Goal: Task Accomplishment & Management: Complete application form

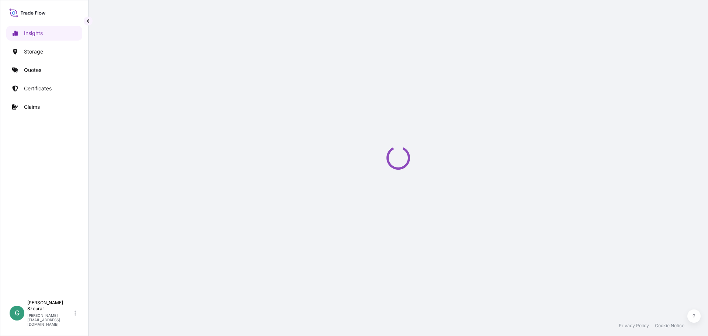
select select "2025"
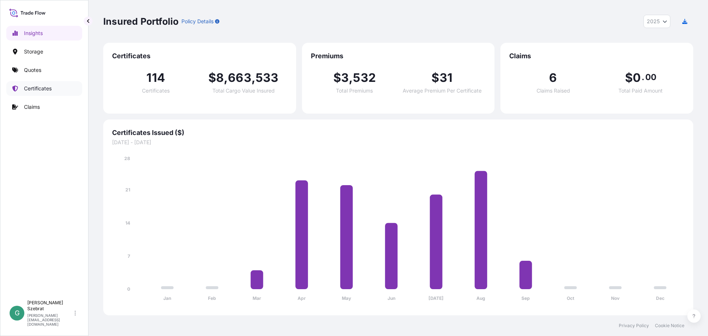
click at [37, 89] on p "Certificates" at bounding box center [38, 88] width 28 height 7
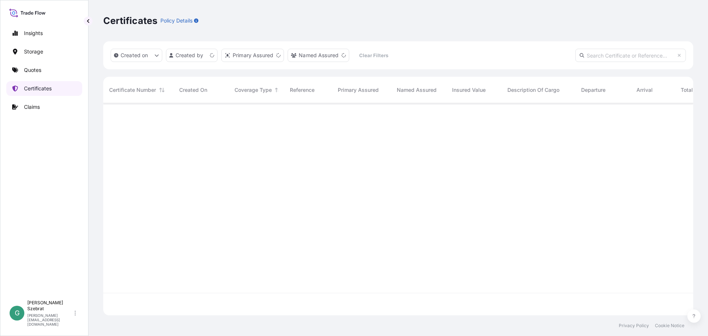
scroll to position [210, 584]
click at [199, 54] on html "Insights Storage Quotes Certificates Claims G Gabriele Szebrat [EMAIL_ADDRESS][…" at bounding box center [354, 168] width 708 height 336
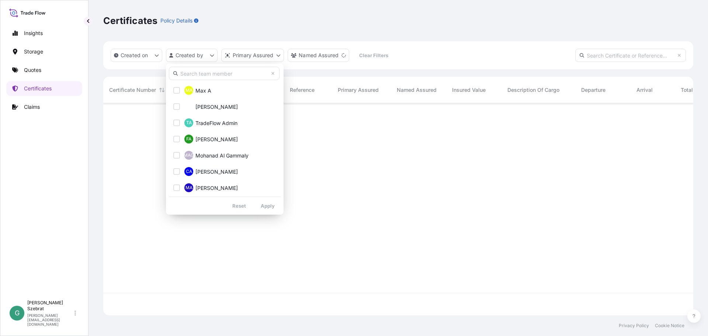
click at [203, 75] on input "text" at bounding box center [224, 73] width 111 height 13
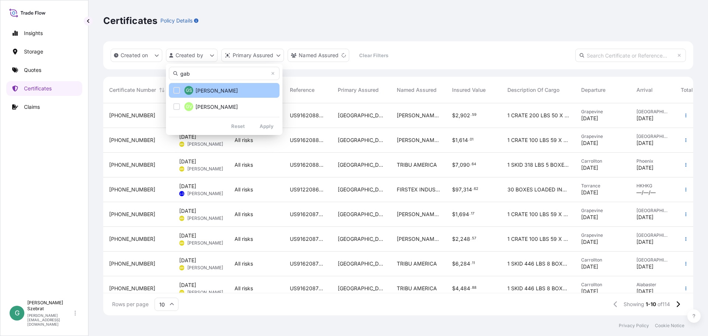
type input "gab"
click at [177, 89] on div "Select Option" at bounding box center [176, 90] width 7 height 7
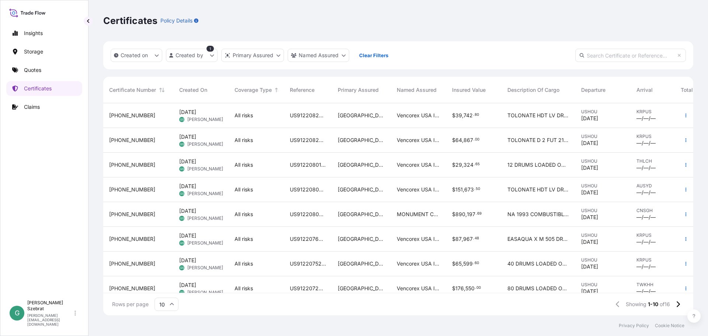
click at [304, 184] on div "US91220805380" at bounding box center [308, 189] width 48 height 25
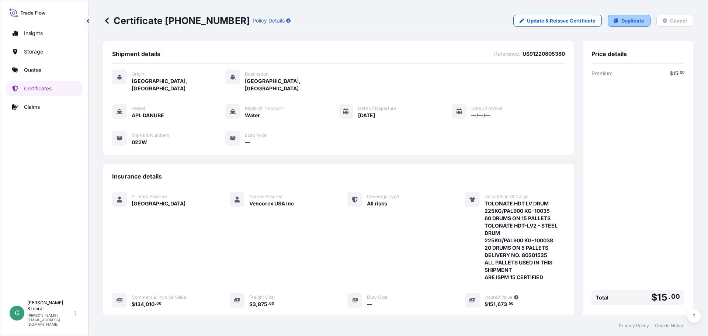
click at [629, 18] on p "Duplicate" at bounding box center [632, 20] width 23 height 7
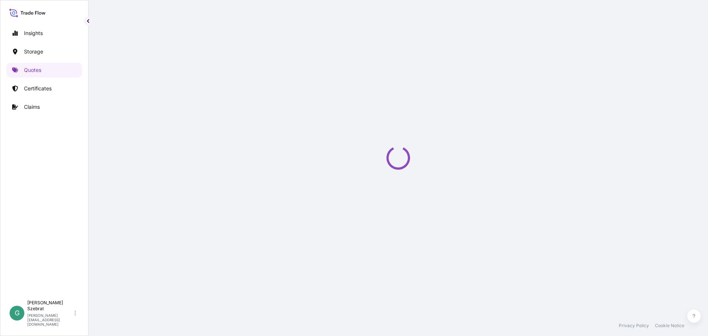
select select "Water"
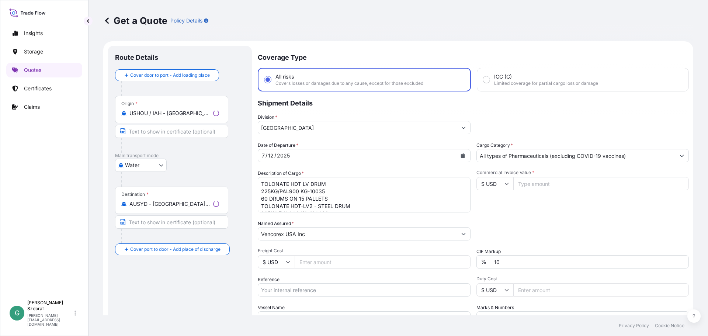
scroll to position [12, 0]
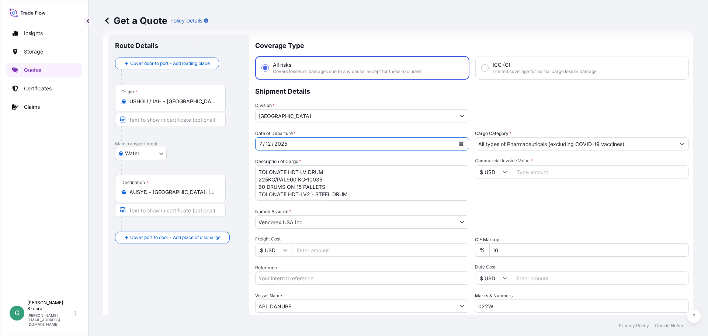
click at [323, 143] on div "[DATE]" at bounding box center [355, 143] width 200 height 13
click at [459, 145] on icon "Calendar" at bounding box center [461, 144] width 4 height 4
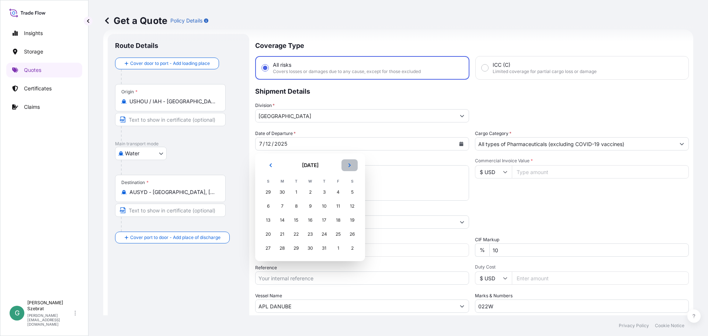
click at [350, 167] on button "Next" at bounding box center [349, 165] width 16 height 12
click at [338, 193] on div "5" at bounding box center [337, 191] width 13 height 13
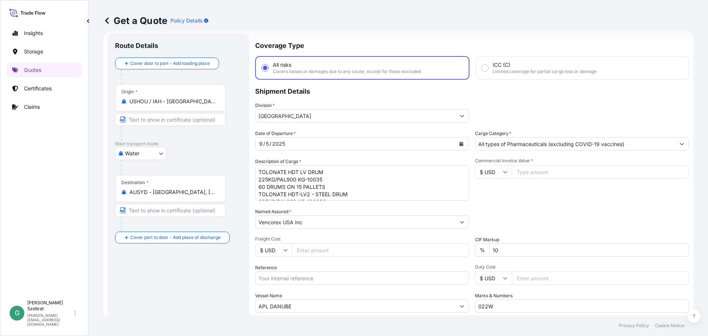
click at [534, 171] on input "Commercial Invoice Value *" at bounding box center [599, 171] width 177 height 13
type input "134010.00"
click at [337, 248] on input "Freight Cost" at bounding box center [380, 249] width 177 height 13
type input "3975"
click at [378, 278] on input "Reference" at bounding box center [362, 277] width 214 height 13
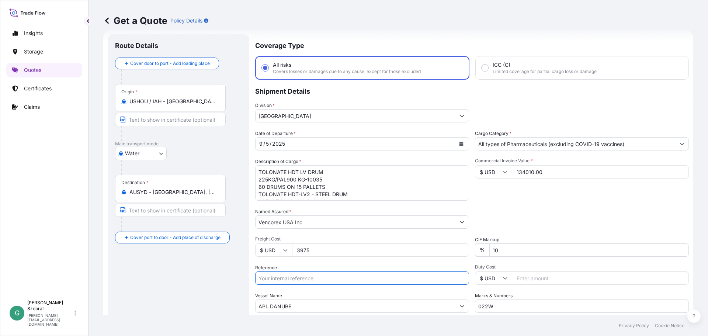
click at [287, 277] on input "Reference" at bounding box center [362, 277] width 214 height 13
paste input "US91220858886"
type input "US91220858886"
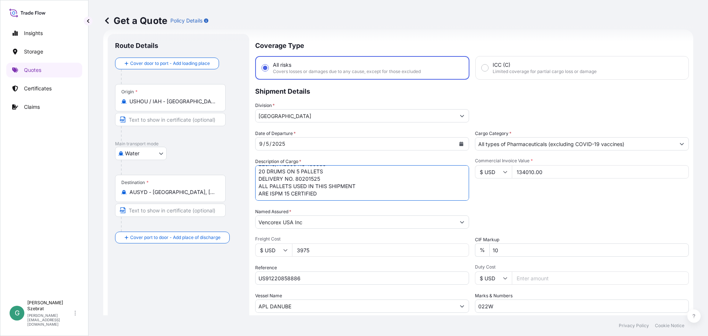
drag, startPoint x: 258, startPoint y: 170, endPoint x: 327, endPoint y: 224, distance: 87.9
click at [327, 224] on div "Date of Departure * [DATE] Cargo Category * All types of Pharmaceuticals (exclu…" at bounding box center [471, 221] width 433 height 183
paste textarea "20 PALLETS LOADED INTO 1 20' CONTAINER(S) RESIN SOLUTION, NON-HAZ TOLONATE HDT …"
click at [369, 179] on textarea "TOLONATE HDT LV DRUM 225KG/PAL900 KG-10035 60 DRUMS ON 15 PALLETS TOLONATE HDT-…" at bounding box center [362, 182] width 214 height 35
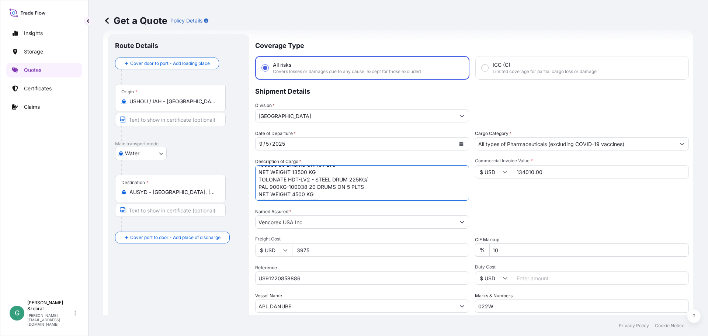
scroll to position [81, 0]
click at [287, 180] on textarea "TOLONATE HDT LV DRUM 225KG/PAL900 KG-10035 60 DRUMS ON 15 PALLETS TOLONATE HDT-…" at bounding box center [362, 182] width 214 height 35
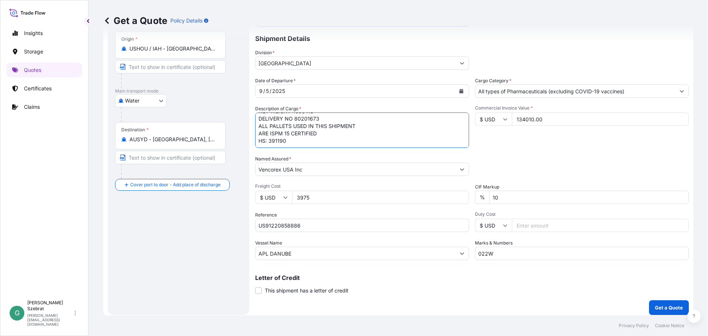
scroll to position [69, 0]
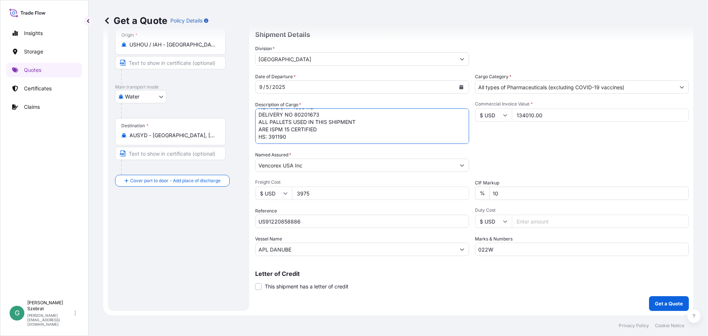
type textarea "20 PALLETS LOADED INTO 1 20' CONTAINER(S) RESIN SOLUTION, NON-HAZ TOLONATE HDT …"
drag, startPoint x: 299, startPoint y: 249, endPoint x: 237, endPoint y: 247, distance: 62.3
click at [237, 247] on form "Route Details Cover door to port - Add loading place Place of loading Road / [G…" at bounding box center [398, 144] width 590 height 342
paste input "COSCO VIETNAM"
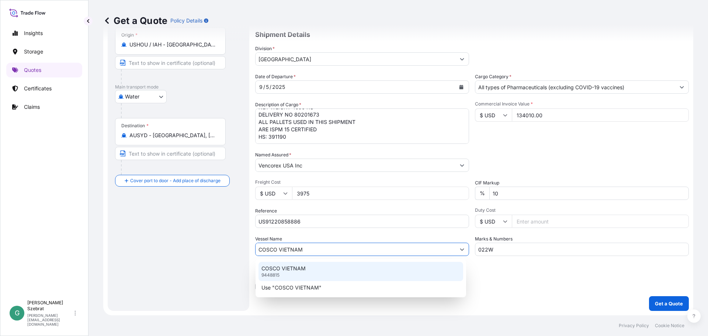
click at [270, 268] on p "COSCO VIETNAM" at bounding box center [283, 268] width 44 height 7
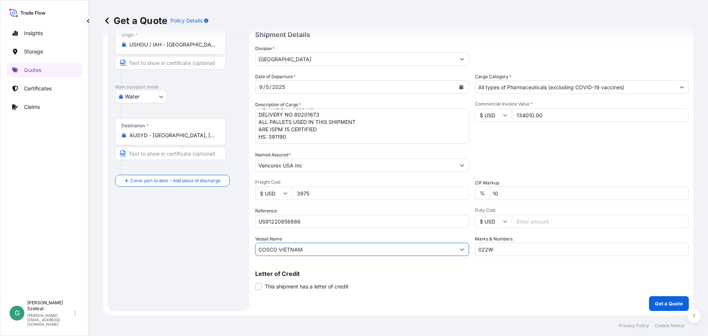
type input "COSCO VIETNAM"
drag, startPoint x: 485, startPoint y: 251, endPoint x: 471, endPoint y: 249, distance: 14.0
click at [471, 249] on div "Date of Departure * [DATE] Cargo Category * All types of Pharmaceuticals (exclu…" at bounding box center [471, 164] width 433 height 183
type input "104W"
click at [663, 302] on p "Get a Quote" at bounding box center [668, 303] width 28 height 7
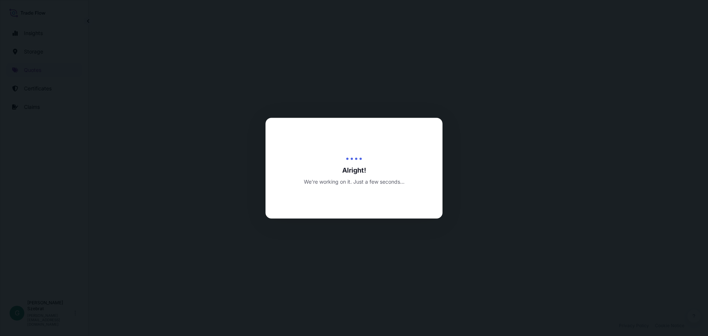
select select "Water"
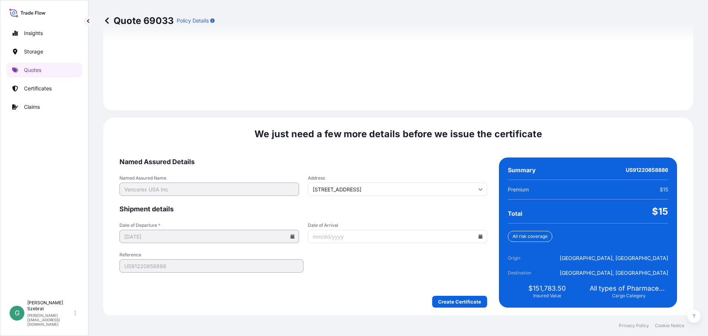
scroll to position [1039, 0]
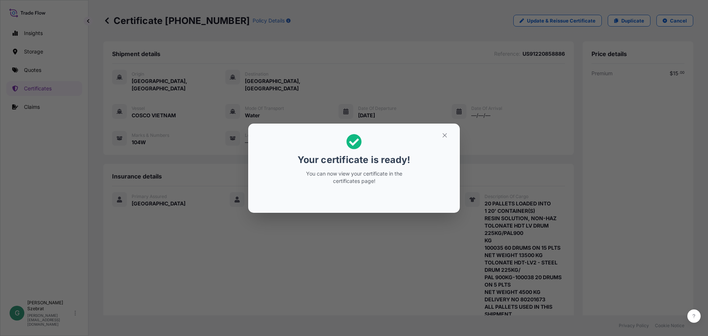
click at [292, 237] on div "Your certificate is ready! You can now view your certificate in the certificate…" at bounding box center [354, 168] width 708 height 336
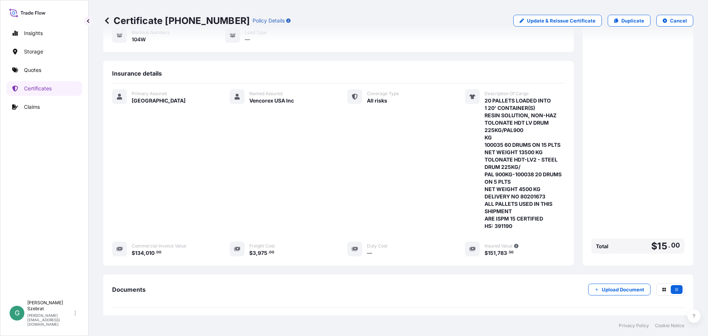
scroll to position [147, 0]
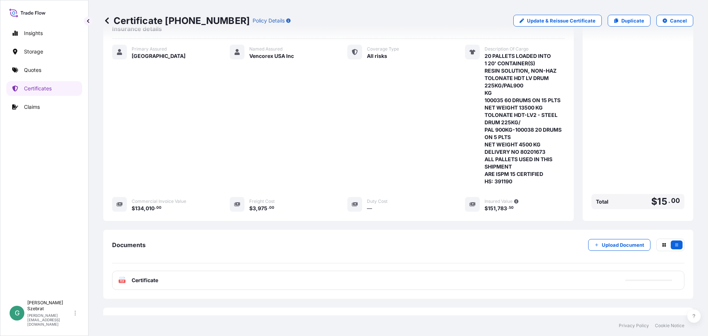
click at [125, 276] on icon at bounding box center [122, 279] width 6 height 7
click at [141, 276] on span "Certificate" at bounding box center [145, 279] width 27 height 7
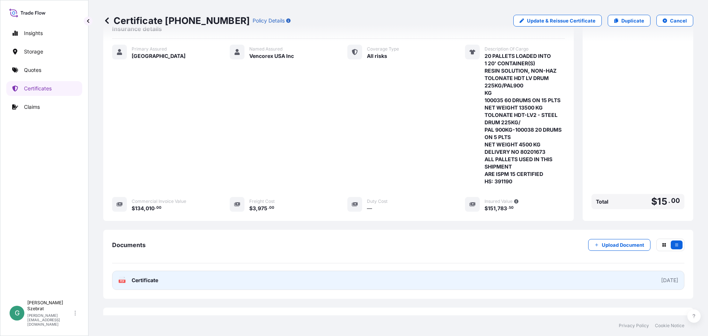
click at [121, 280] on text "PDF" at bounding box center [122, 281] width 5 height 3
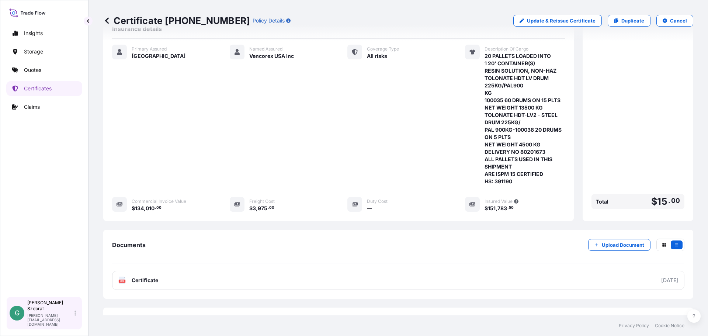
click at [55, 320] on div "Gabriele Szebrat [EMAIL_ADDRESS][DOMAIN_NAME]" at bounding box center [53, 313] width 52 height 27
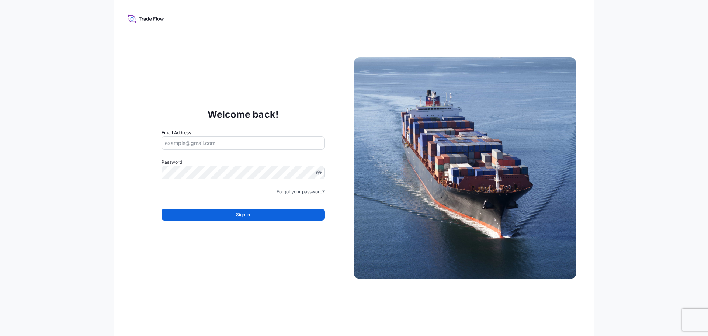
type input "[PERSON_NAME][EMAIL_ADDRESS][DOMAIN_NAME]"
